Goal: Task Accomplishment & Management: Manage account settings

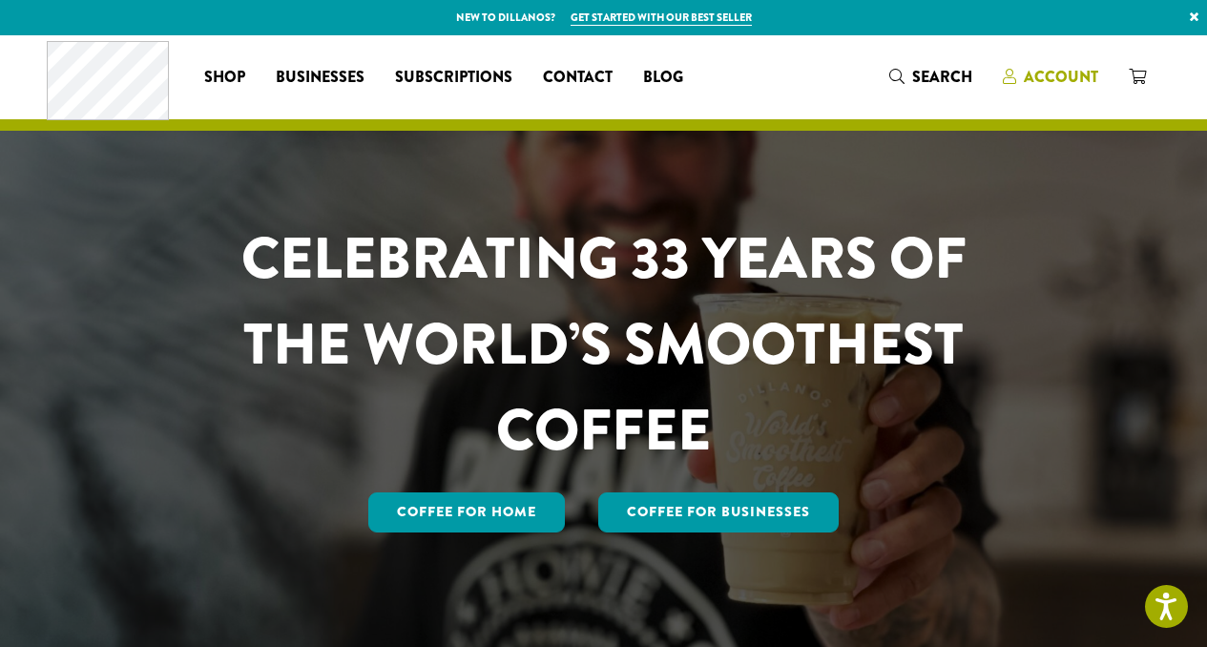
click at [1073, 78] on span "Account" at bounding box center [1061, 77] width 74 height 22
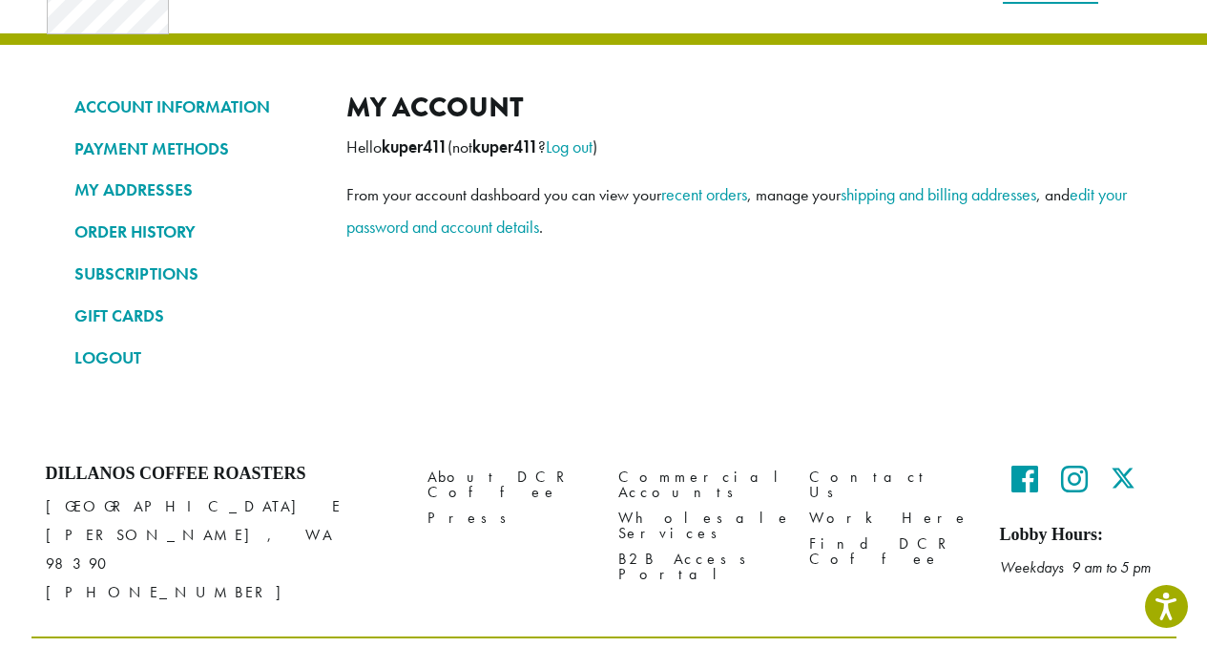
scroll to position [117, 0]
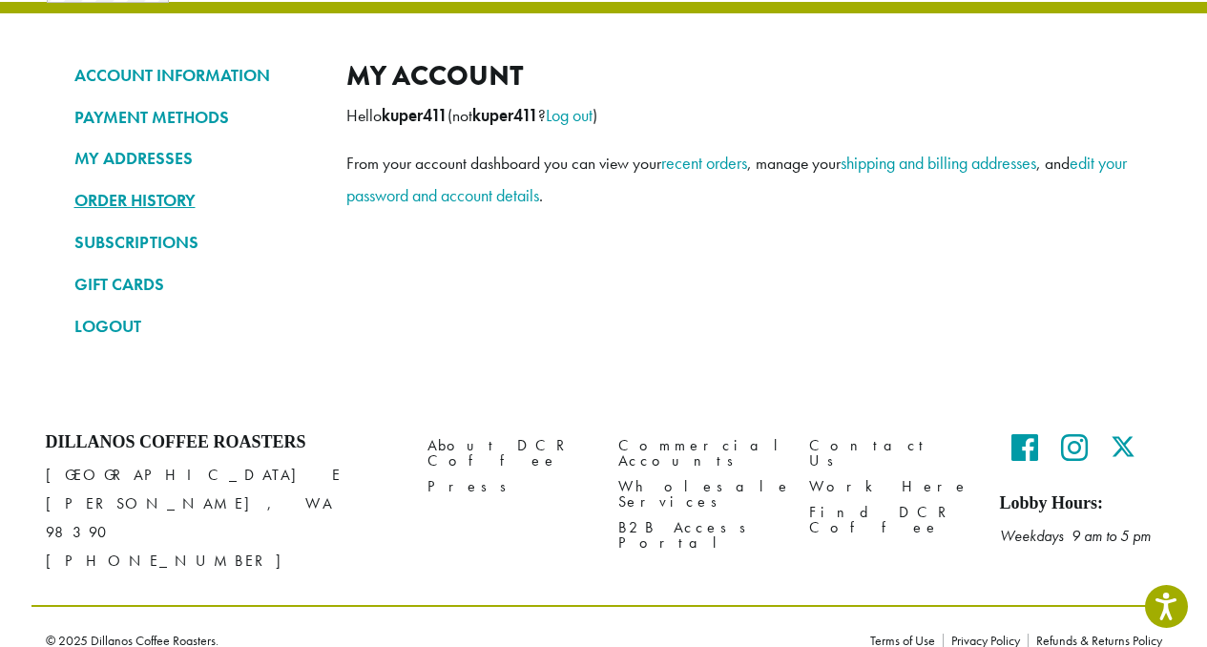
click at [124, 202] on link "ORDER HISTORY" at bounding box center [195, 200] width 243 height 32
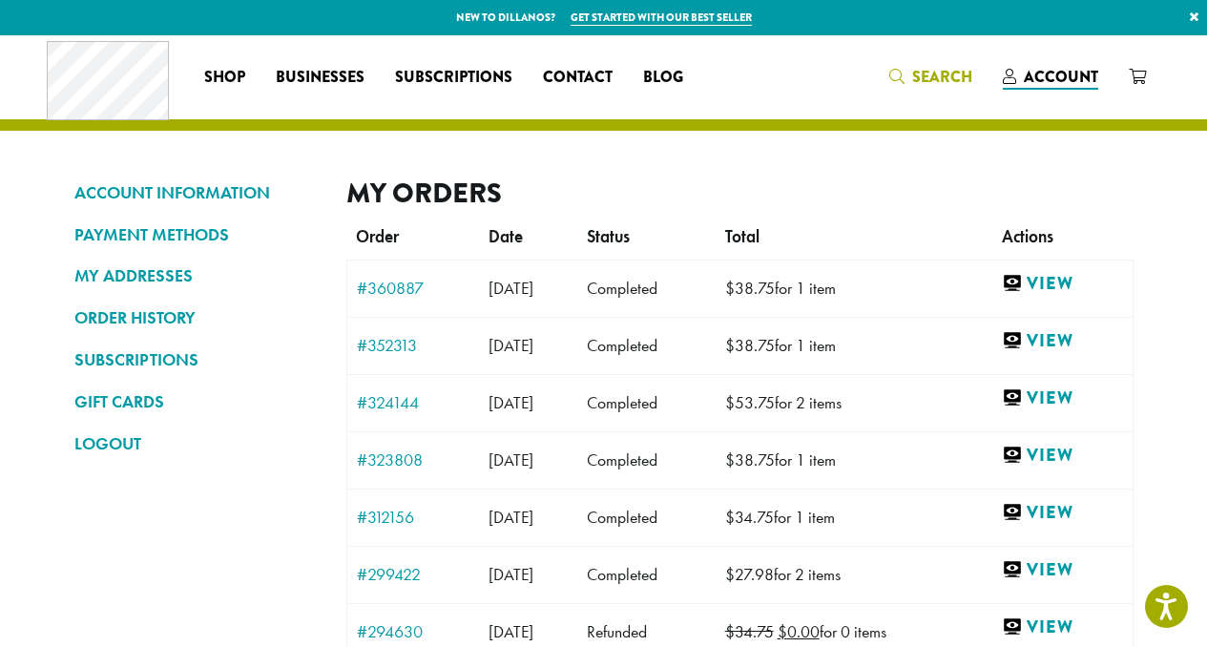
click at [951, 73] on span "Search" at bounding box center [942, 77] width 60 height 22
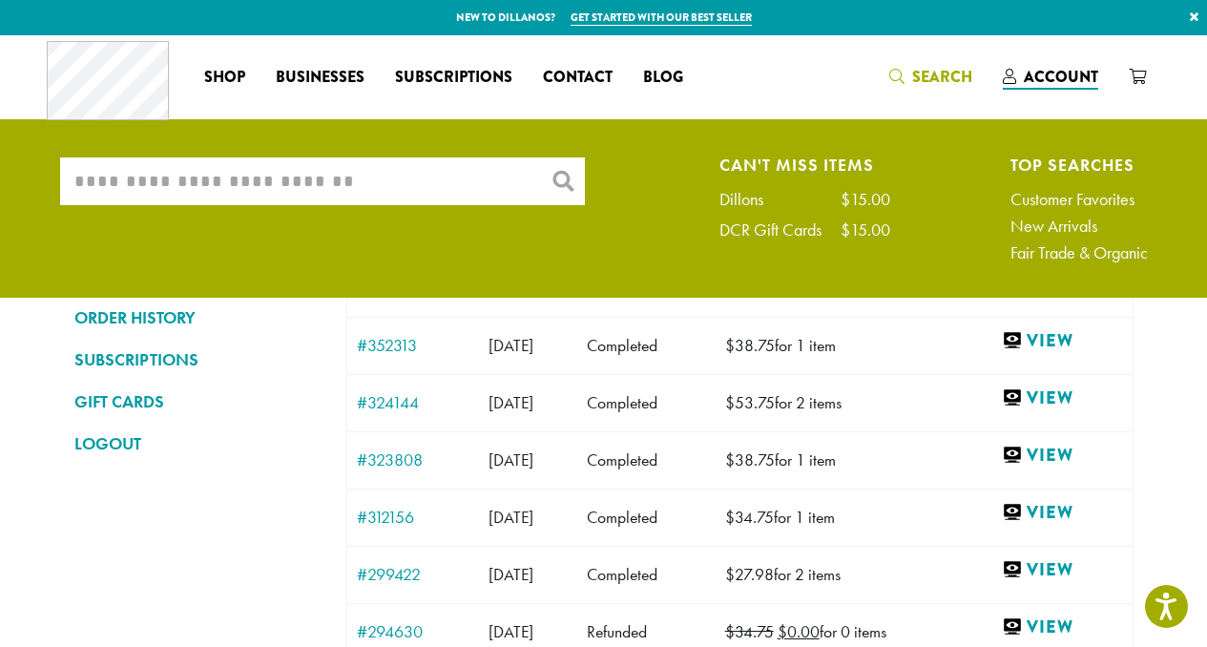
click at [297, 185] on input "What are you searching for?" at bounding box center [322, 181] width 525 height 48
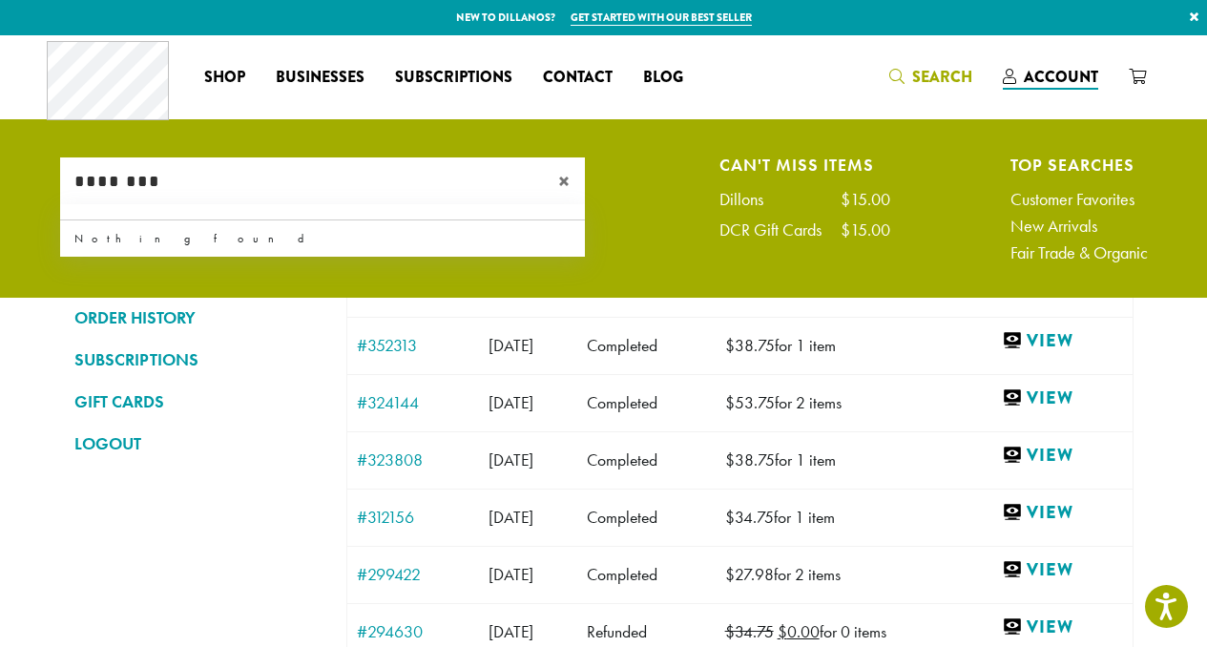
click at [224, 192] on input "********" at bounding box center [322, 181] width 525 height 48
type input "*"
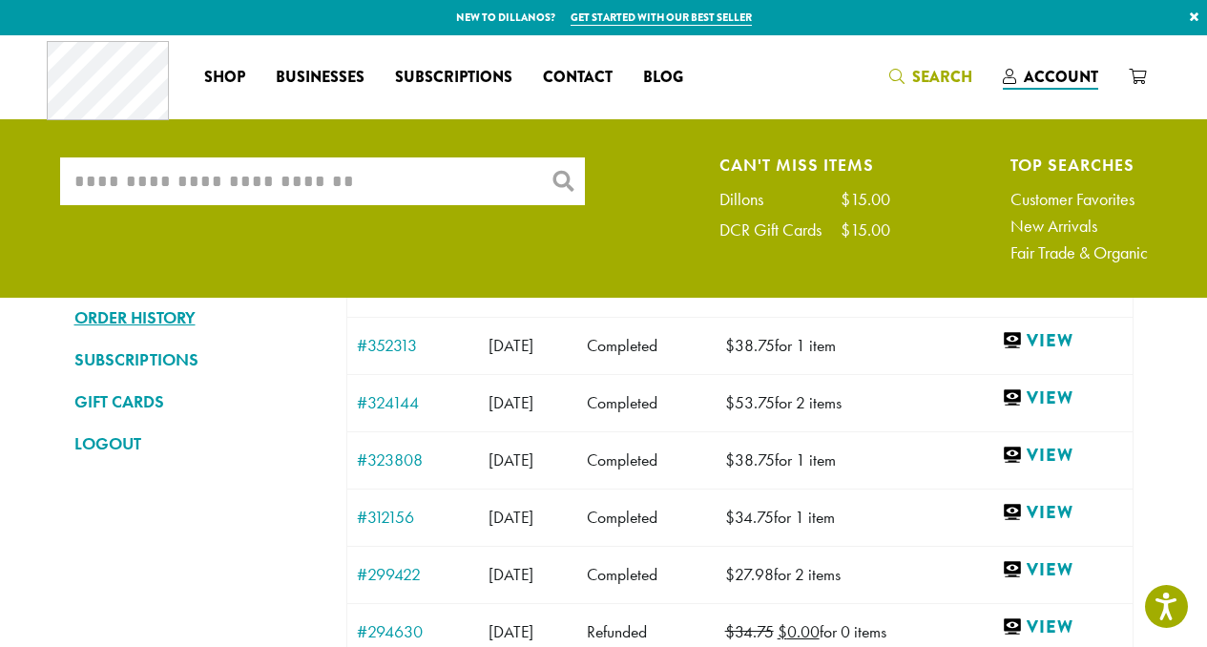
click at [187, 322] on link "ORDER HISTORY" at bounding box center [195, 318] width 243 height 32
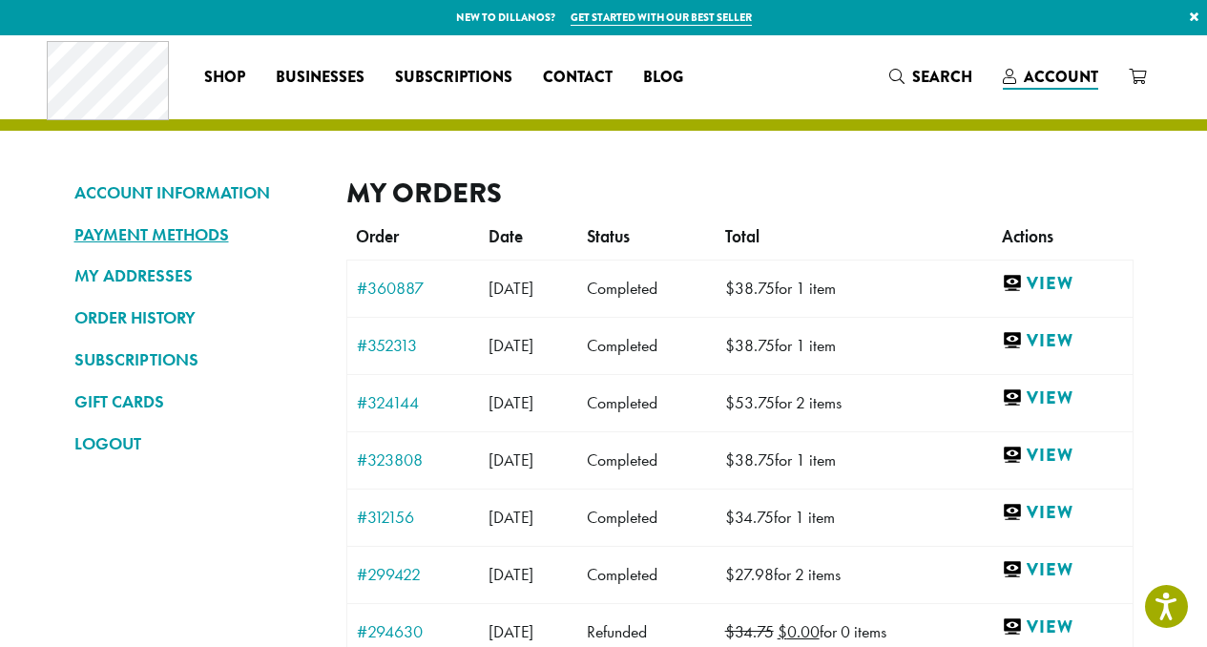
click at [226, 238] on link "PAYMENT METHODS" at bounding box center [195, 235] width 243 height 32
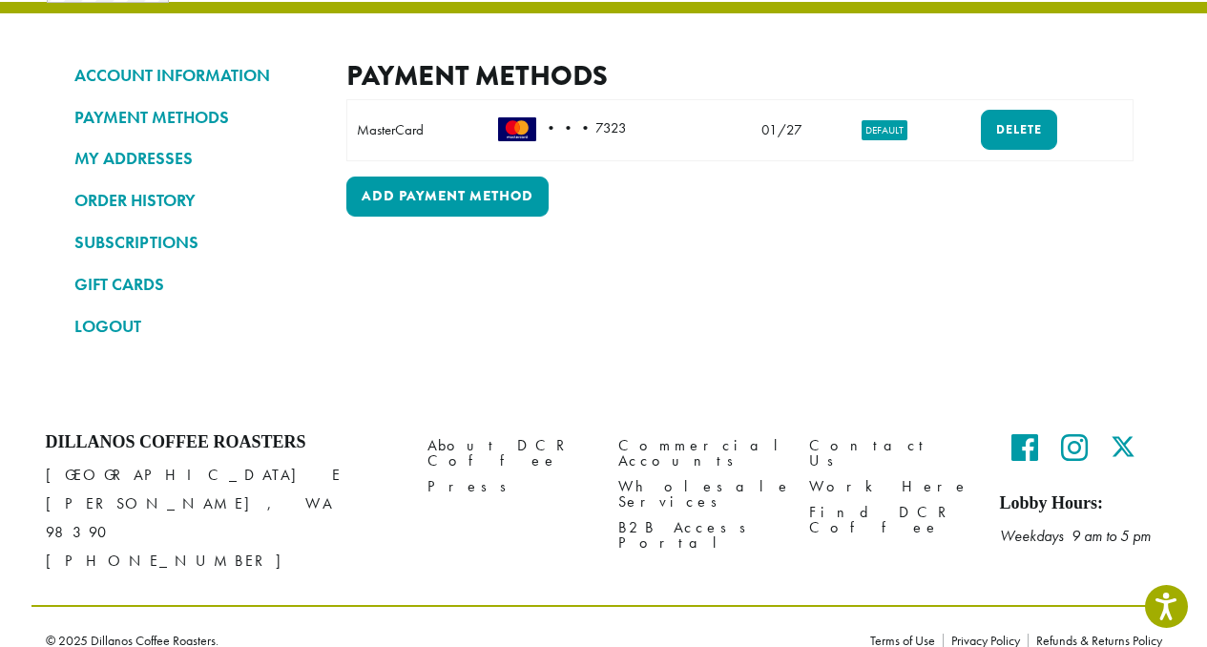
scroll to position [117, 0]
